Goal: Information Seeking & Learning: Learn about a topic

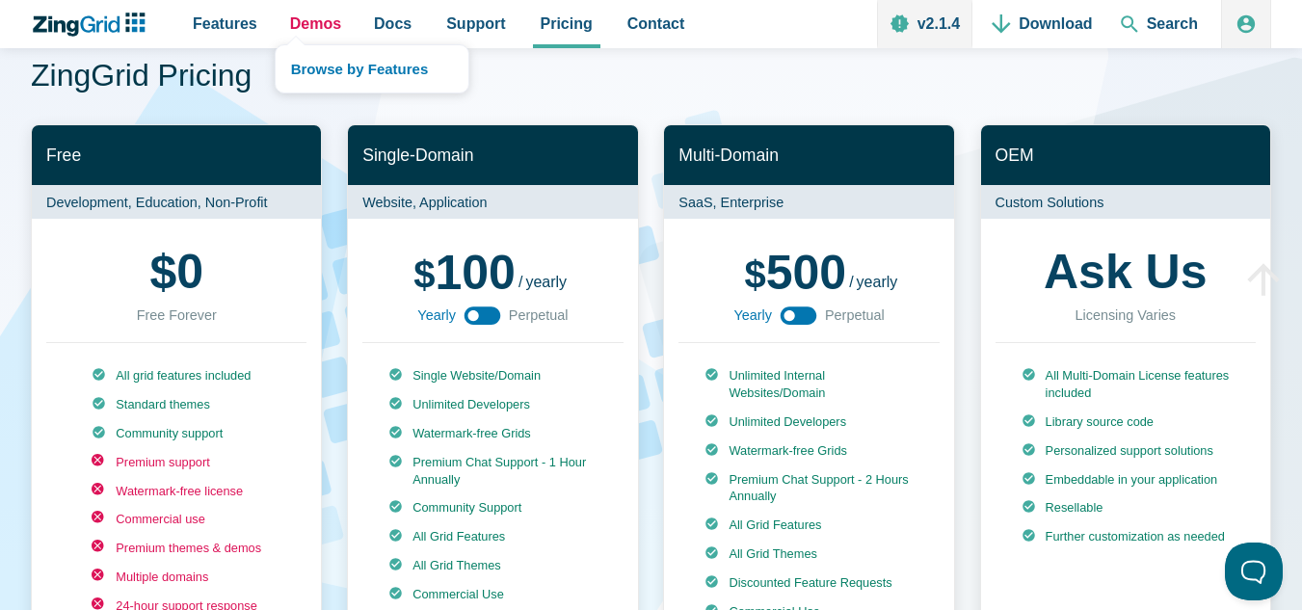
click at [322, 24] on span "Demos" at bounding box center [315, 24] width 51 height 26
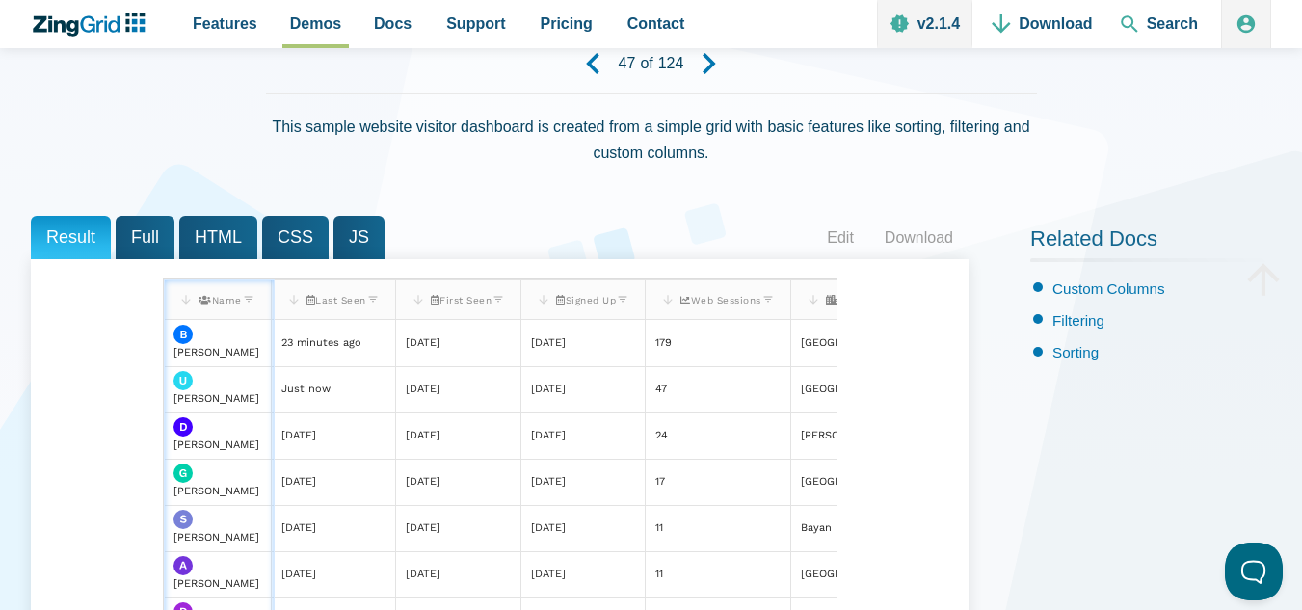
scroll to position [193, 0]
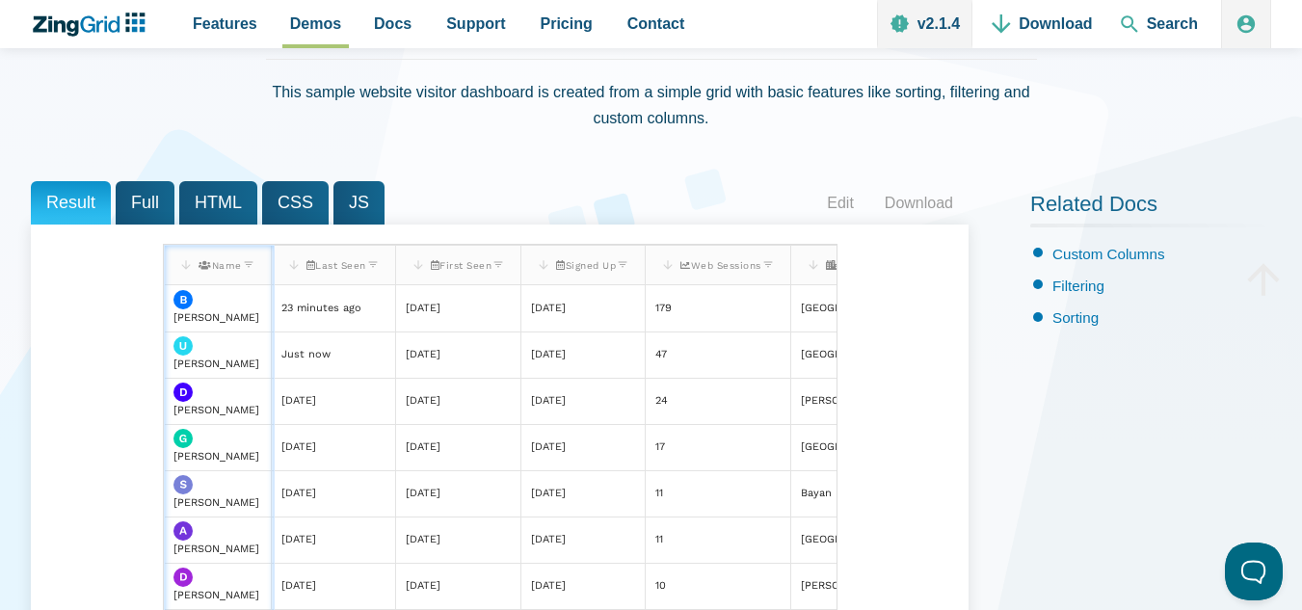
click at [219, 205] on span "HTML" at bounding box center [218, 202] width 78 height 43
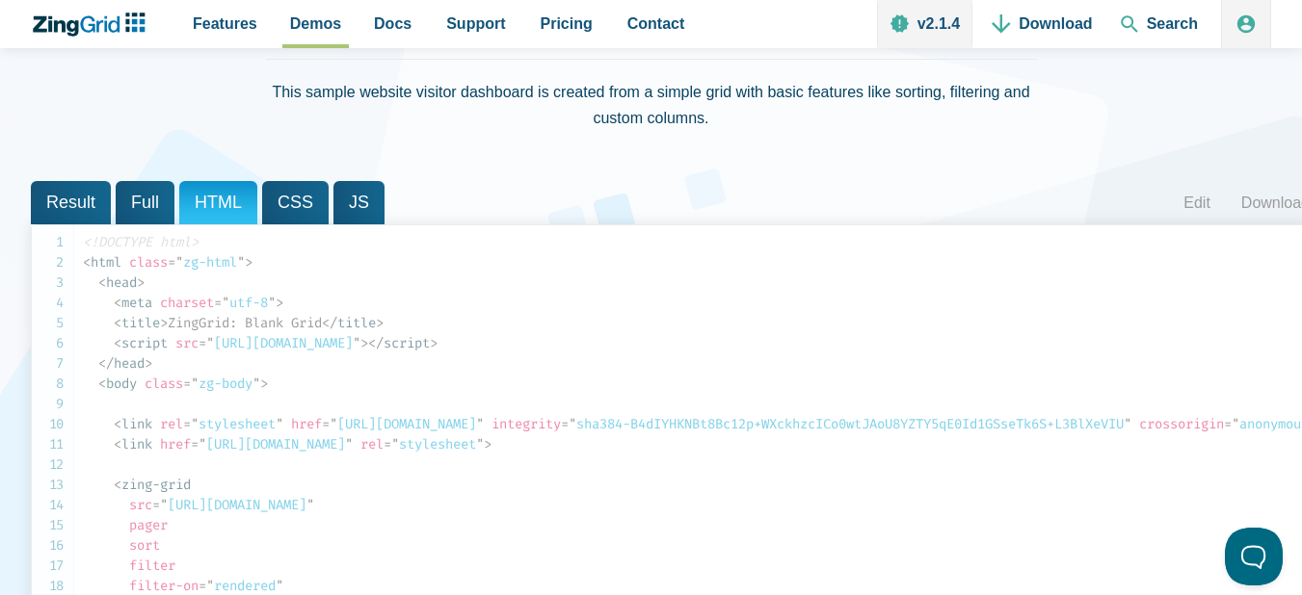
click at [139, 197] on span "Full" at bounding box center [145, 202] width 59 height 43
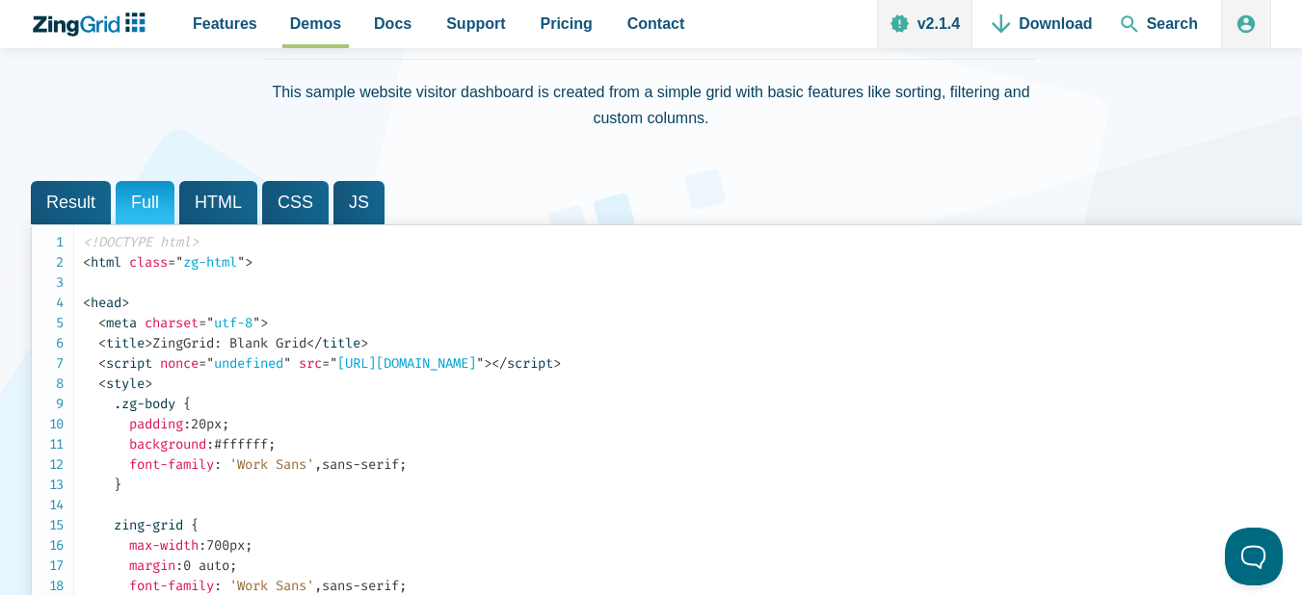
click at [57, 198] on span "Result" at bounding box center [71, 202] width 80 height 43
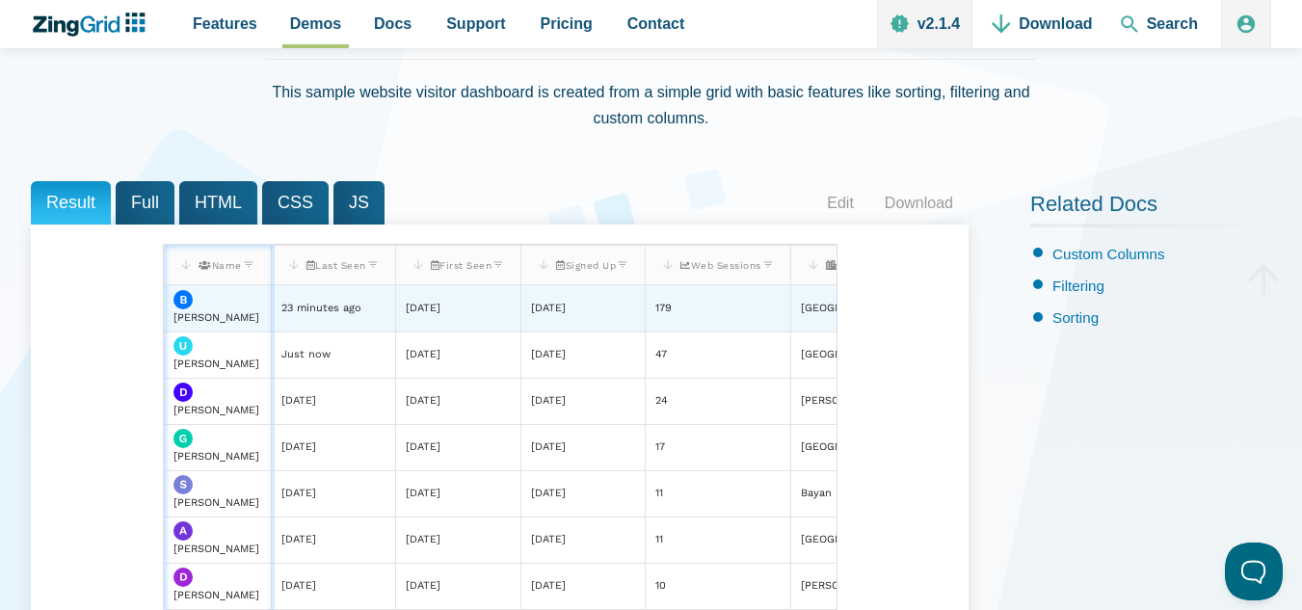
scroll to position [289, 0]
